Goal: Task Accomplishment & Management: Manage account settings

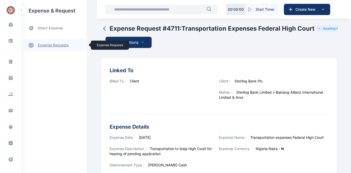
click at [48, 46] on link "expense requests expense requests" at bounding box center [53, 45] width 65 height 12
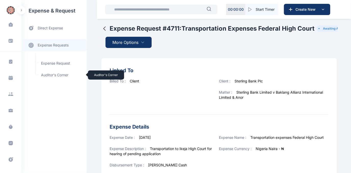
click at [43, 75] on span "Auditor's Corner Auditor's Corner" at bounding box center [61, 75] width 46 height 10
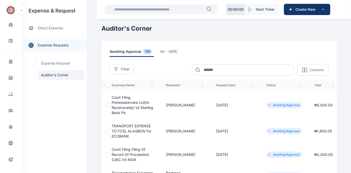
click at [122, 103] on span "Court Filing Primewaterview Ltd[In Receivership] Vs Sterling Bank Plc" at bounding box center [133, 105] width 42 height 20
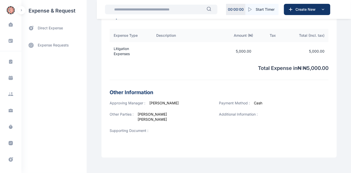
scroll to position [184, 0]
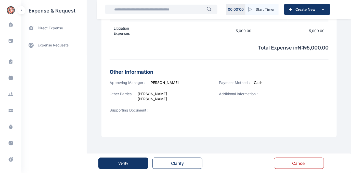
click at [133, 161] on button "Verify" at bounding box center [123, 162] width 50 height 11
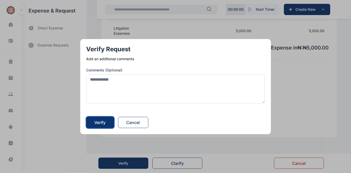
click at [104, 121] on div "Verify" at bounding box center [100, 122] width 11 height 6
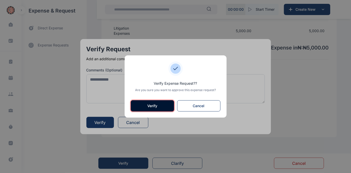
click at [144, 104] on button "Verify" at bounding box center [152, 105] width 43 height 11
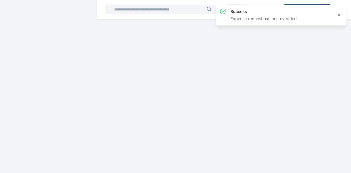
scroll to position [0, 0]
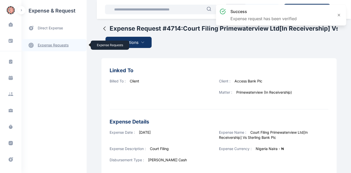
click at [56, 43] on link "expense requests expense requests" at bounding box center [53, 45] width 65 height 12
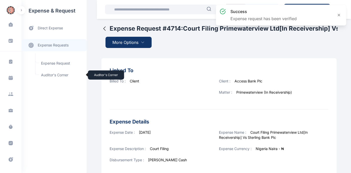
click at [51, 74] on span "Auditor's Corner Auditor's Corner" at bounding box center [61, 75] width 46 height 10
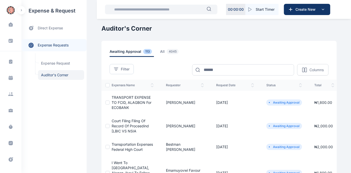
click at [119, 99] on td "TRANSPORT EXPENSE TO FCID, ALAGBON for ECOBANK" at bounding box center [135, 102] width 50 height 23
click at [119, 103] on span "TRANSPORT EXPENSE TO FCID, ALAGBON for ECOBANK" at bounding box center [132, 102] width 40 height 15
